Goal: Task Accomplishment & Management: Manage account settings

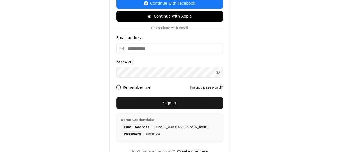
scroll to position [117, 0]
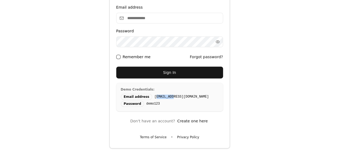
drag, startPoint x: 150, startPoint y: 97, endPoint x: 167, endPoint y: 97, distance: 17.5
click at [167, 97] on code "[EMAIL_ADDRESS][DOMAIN_NAME]" at bounding box center [181, 97] width 55 height 4
drag, startPoint x: 167, startPoint y: 97, endPoint x: 190, endPoint y: 97, distance: 22.9
click at [190, 97] on div "Email address [EMAIL_ADDRESS][DOMAIN_NAME]" at bounding box center [170, 97] width 98 height 6
drag, startPoint x: 190, startPoint y: 97, endPoint x: 184, endPoint y: 97, distance: 6.0
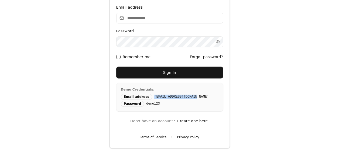
copy code "[EMAIL_ADDRESS][DOMAIN_NAME]"
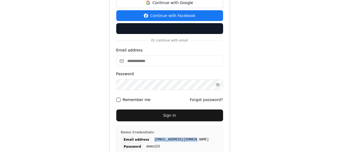
scroll to position [36, 0]
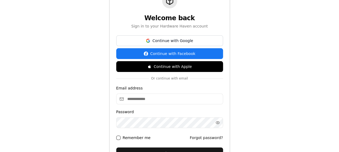
click at [155, 98] on input "Email address" at bounding box center [169, 99] width 107 height 11
paste input "**********"
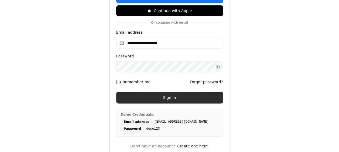
scroll to position [117, 0]
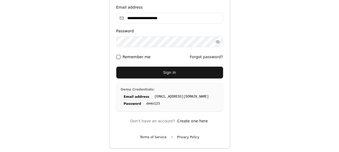
type input "**********"
drag, startPoint x: 156, startPoint y: 104, endPoint x: 143, endPoint y: 104, distance: 13.5
click at [143, 104] on div "Password [SECURITY_DATA]" at bounding box center [170, 104] width 98 height 6
drag, startPoint x: 143, startPoint y: 104, endPoint x: 146, endPoint y: 103, distance: 2.8
copy code "demo123"
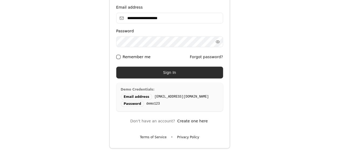
click at [166, 73] on button "Sign In" at bounding box center [169, 73] width 107 height 12
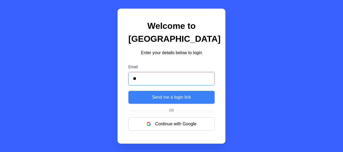
type input "**********"
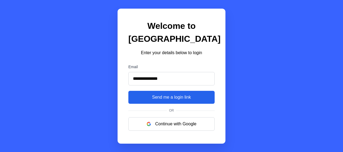
click at [166, 98] on button "Send me a login link" at bounding box center [171, 97] width 86 height 13
